Goal: Task Accomplishment & Management: Complete application form

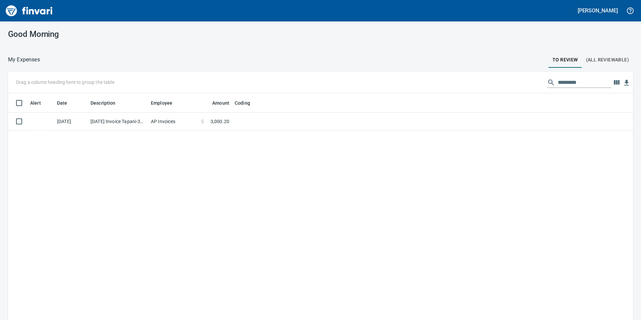
scroll to position [1, 1]
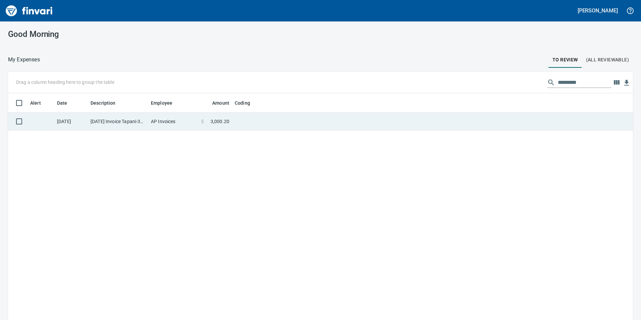
click at [168, 124] on td "AP Invoices" at bounding box center [173, 122] width 50 height 18
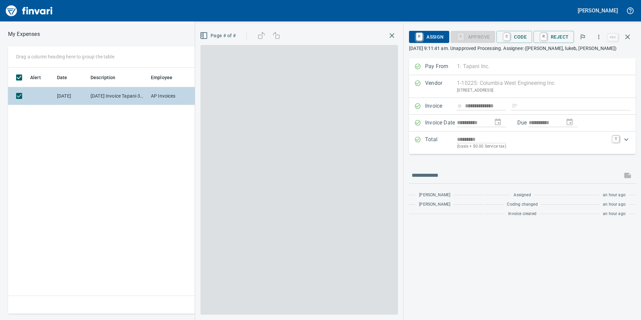
scroll to position [241, 453]
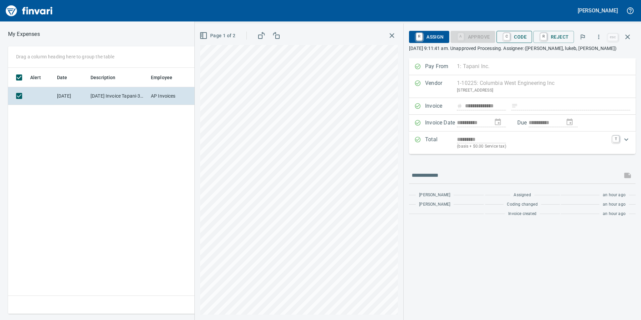
click at [521, 35] on span "C Code" at bounding box center [514, 36] width 25 height 11
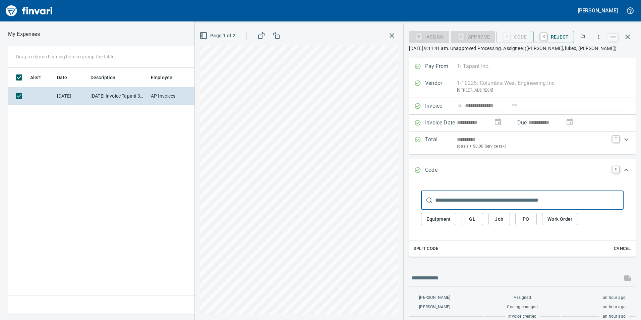
click at [505, 222] on span "Job" at bounding box center [499, 219] width 11 height 8
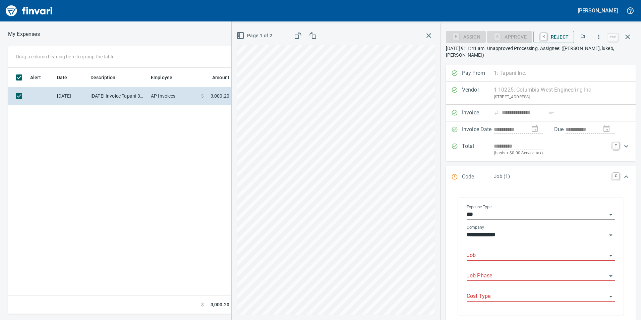
click at [489, 257] on input "Job" at bounding box center [537, 255] width 140 height 9
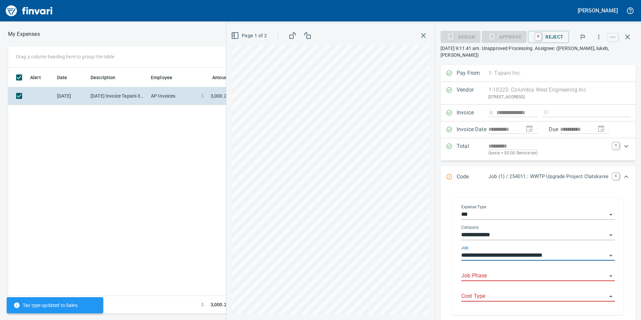
type input "**********"
click at [465, 271] on input "Job Phase" at bounding box center [535, 275] width 146 height 9
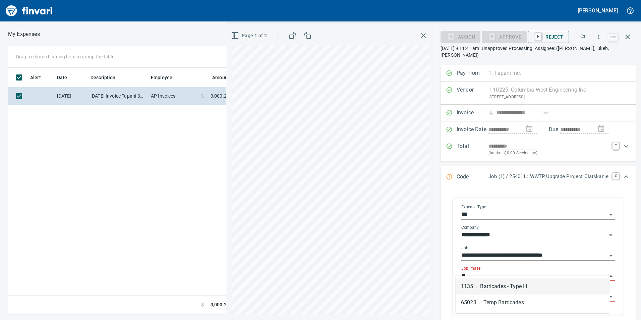
type input "*"
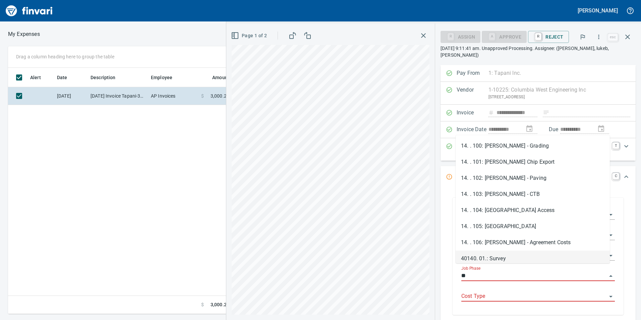
type input "*"
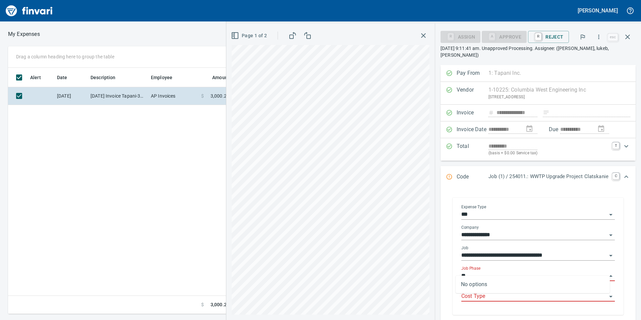
type input "*"
click at [479, 271] on input "Job Phase" at bounding box center [535, 275] width 146 height 9
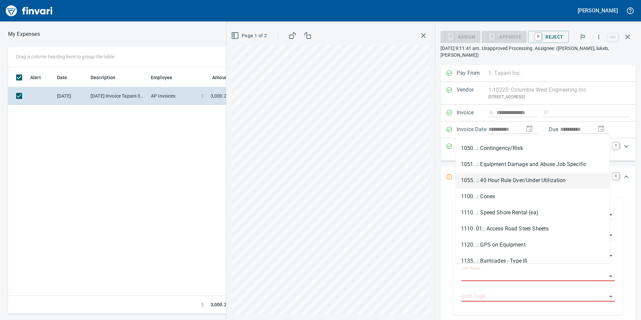
scroll to position [335, 0]
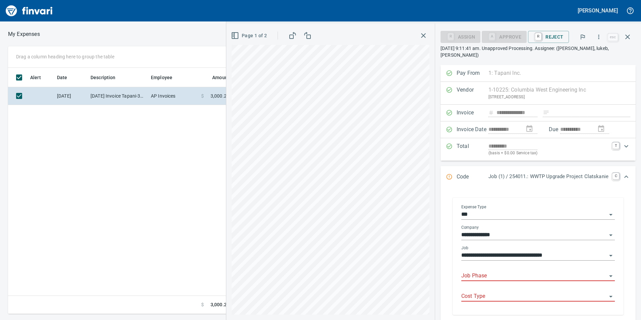
click at [503, 271] on input "Job Phase" at bounding box center [535, 275] width 146 height 9
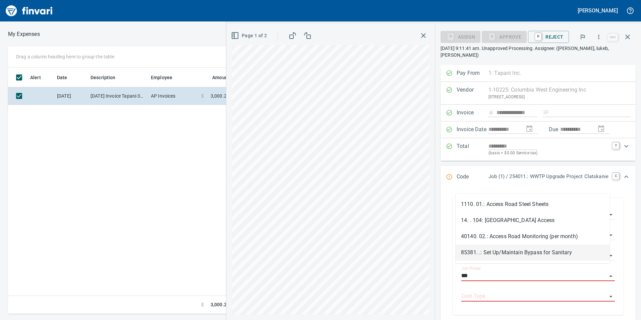
scroll to position [241, 453]
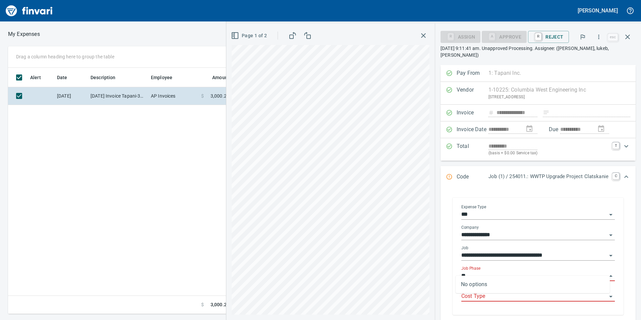
type input "*"
click at [482, 290] on li "14. . 101: [PERSON_NAME] Chip Export" at bounding box center [533, 286] width 154 height 16
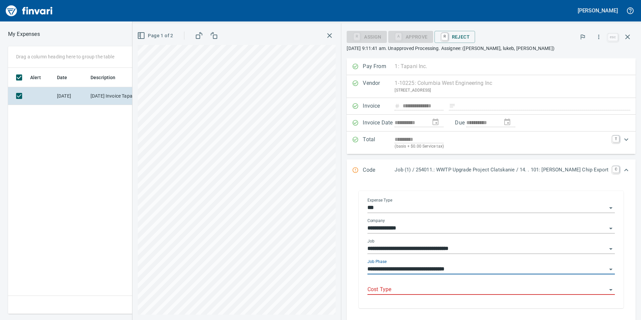
type input "**********"
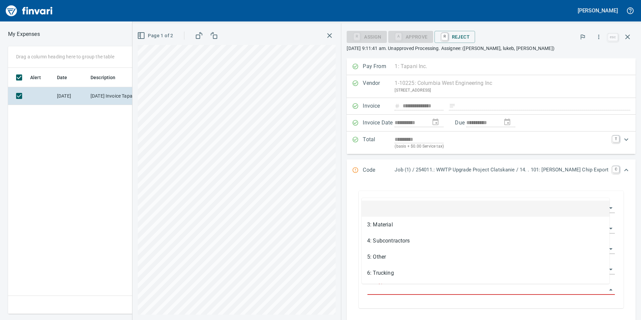
drag, startPoint x: 483, startPoint y: 290, endPoint x: 468, endPoint y: 299, distance: 17.5
click at [481, 290] on input "Cost Type" at bounding box center [488, 289] width 240 height 9
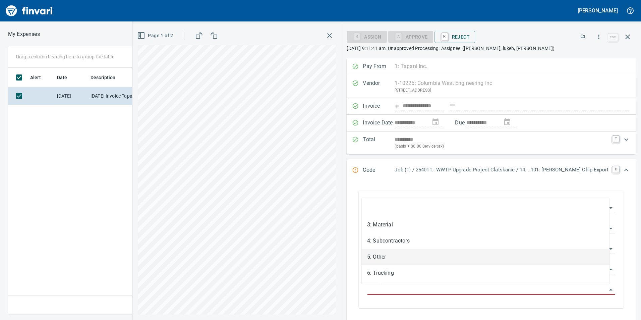
click at [397, 256] on li "5: Other" at bounding box center [486, 257] width 248 height 16
type input "********"
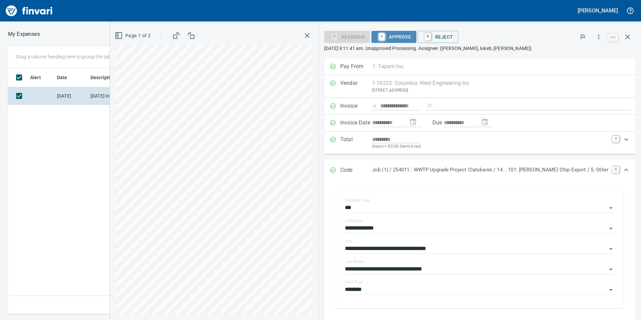
click at [383, 41] on span "A Approve" at bounding box center [394, 36] width 34 height 11
